Goal: Task Accomplishment & Management: Complete application form

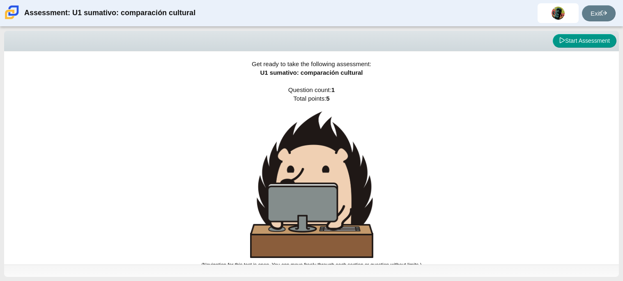
click at [364, 104] on div "Get ready to take the following assessment: U1 sumativo: comparación cultural Q…" at bounding box center [311, 157] width 615 height 213
drag, startPoint x: 569, startPoint y: 40, endPoint x: 448, endPoint y: 98, distance: 134.1
click at [448, 98] on div "Viewing Question 0 of 1 in Pacing Mode Start Assessment Get ready to take the f…" at bounding box center [311, 154] width 615 height 246
click at [555, 37] on button "Start Assessment" at bounding box center [585, 41] width 64 height 14
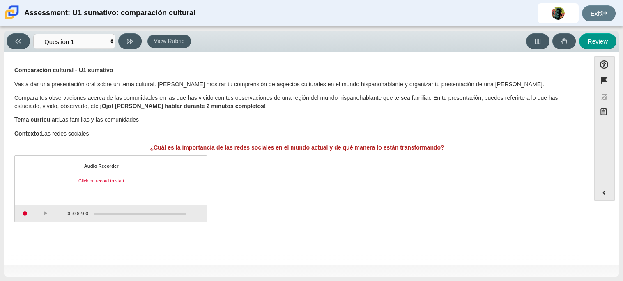
click at [538, 141] on div "Comparación cultural - U1 sumativo Vas a dar una presentación oral sobre un tem…" at bounding box center [297, 109] width 566 height 85
click at [394, 60] on div "Question Comparación cultural - U1 sumativo Vas a dar una presentación oral sob…" at bounding box center [297, 145] width 578 height 175
click at [26, 212] on button "Start recording" at bounding box center [25, 213] width 21 height 16
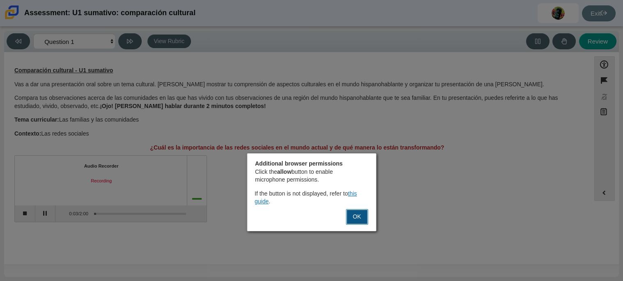
click at [352, 215] on button "OK" at bounding box center [357, 217] width 22 height 16
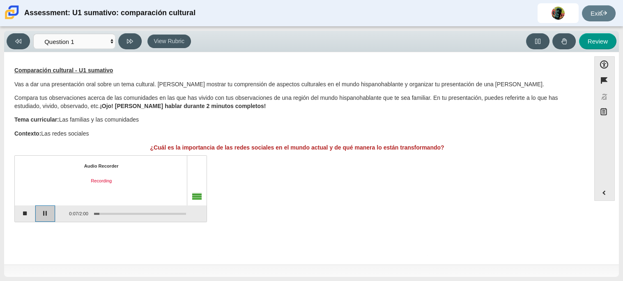
click at [41, 212] on button "Pause" at bounding box center [45, 213] width 21 height 16
click at [18, 217] on button "Stop recording" at bounding box center [25, 213] width 21 height 16
click at [46, 212] on button "Play" at bounding box center [45, 213] width 21 height 16
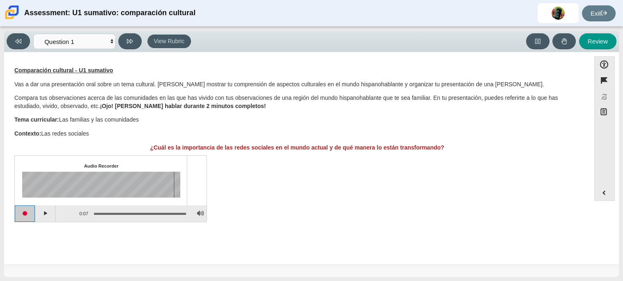
click at [23, 214] on button "Start recording" at bounding box center [25, 213] width 21 height 16
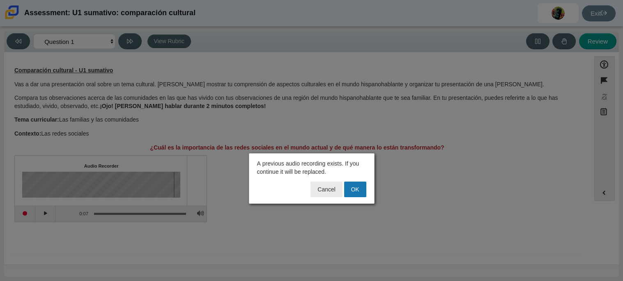
click at [307, 198] on div "Cancel OK" at bounding box center [311, 191] width 119 height 19
click at [355, 187] on button "OK" at bounding box center [355, 190] width 22 height 16
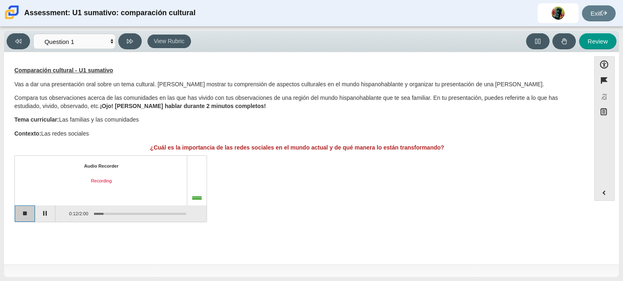
click at [25, 219] on button "Stop recording" at bounding box center [25, 213] width 21 height 16
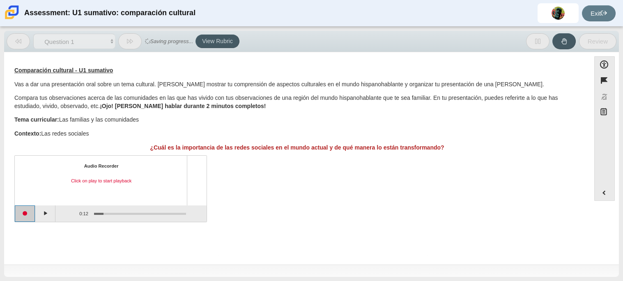
click at [25, 219] on button "Start recording" at bounding box center [25, 213] width 21 height 16
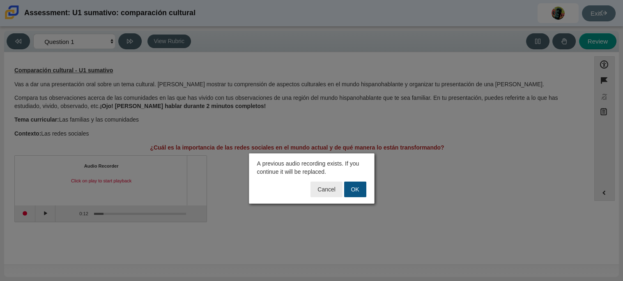
click at [356, 189] on button "OK" at bounding box center [355, 190] width 22 height 16
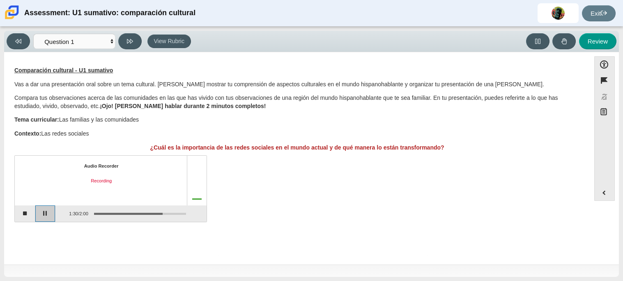
click at [48, 213] on button "Pause" at bounding box center [45, 213] width 21 height 16
click at [28, 215] on button "Stop recording" at bounding box center [25, 213] width 21 height 16
click at [592, 42] on button "Review" at bounding box center [597, 41] width 37 height 16
select select "review"
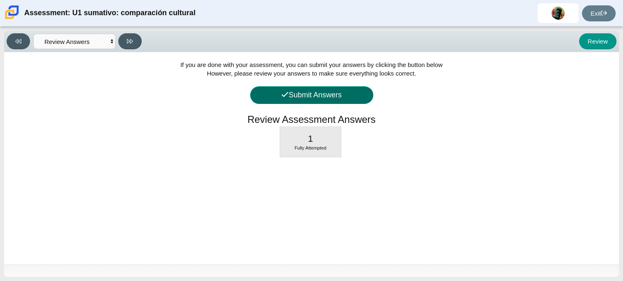
click at [335, 93] on button "Submit Answers" at bounding box center [311, 95] width 123 height 18
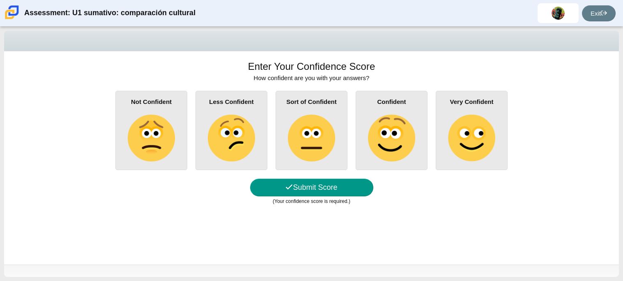
click at [323, 116] on img at bounding box center [311, 138] width 47 height 47
click at [0, 0] on input "Sort of Confident" at bounding box center [0, 0] width 0 height 0
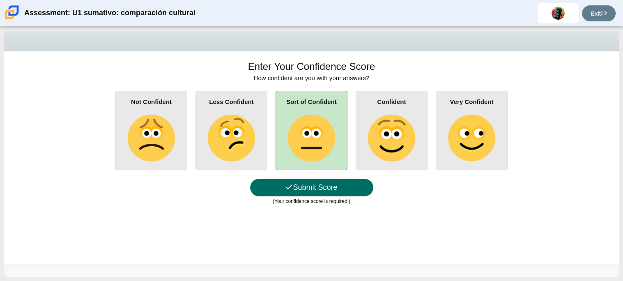
click at [304, 189] on button "Submit Score" at bounding box center [311, 188] width 123 height 18
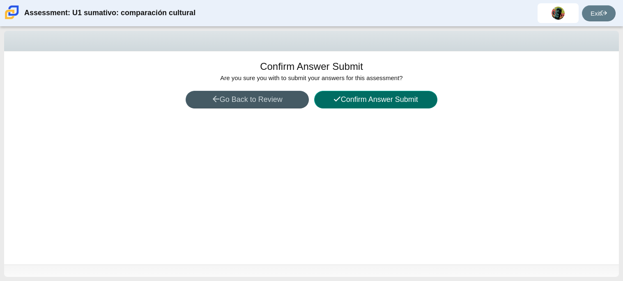
click at [414, 93] on button "Confirm Answer Submit" at bounding box center [375, 100] width 123 height 18
